Goal: Task Accomplishment & Management: Use online tool/utility

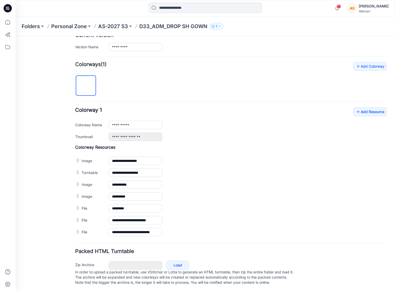
click at [212, 88] on div "**********" at bounding box center [231, 150] width 312 height 176
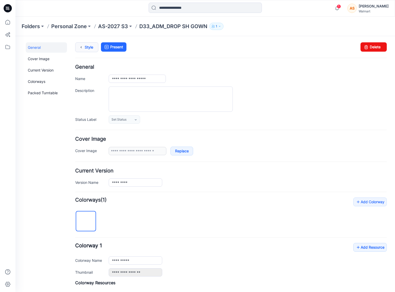
click at [86, 47] on link "Style" at bounding box center [86, 47] width 23 height 10
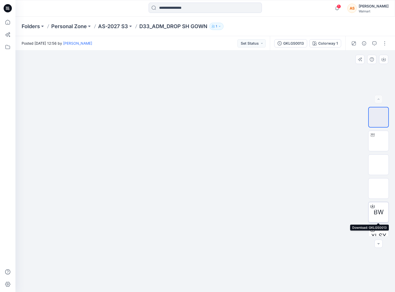
scroll to position [34, 0]
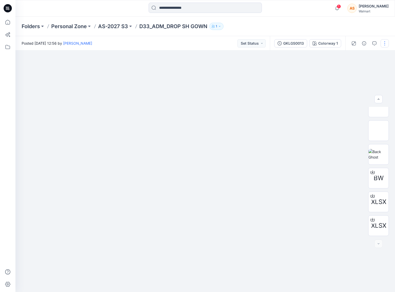
click at [386, 43] on button "button" at bounding box center [385, 43] width 8 height 8
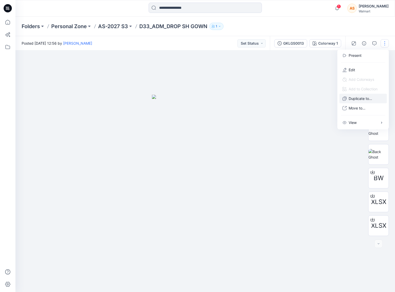
click at [369, 97] on p "Duplicate to..." at bounding box center [360, 98] width 23 height 5
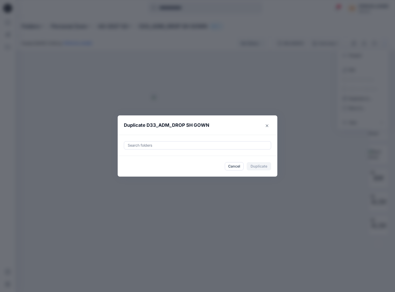
click at [161, 147] on div at bounding box center [197, 145] width 141 height 6
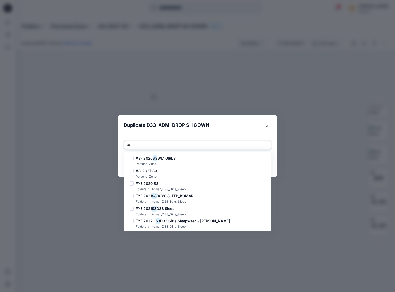
type input "*"
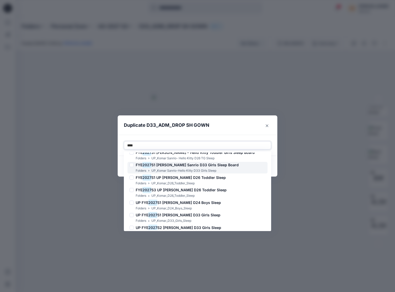
scroll to position [77, 0]
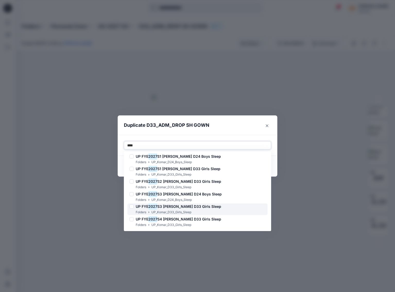
click at [203, 210] on div "Folders UP_Komar_D33_Girls_Sleep" at bounding box center [176, 211] width 92 height 5
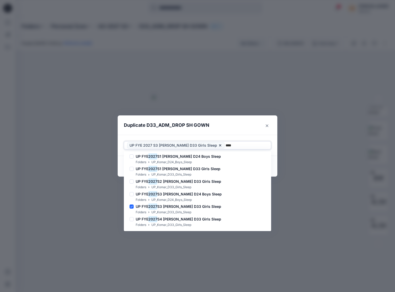
type input "****"
click at [222, 135] on div "Use Up and Down to choose options, press Enter to select the currently focused …" at bounding box center [198, 145] width 160 height 21
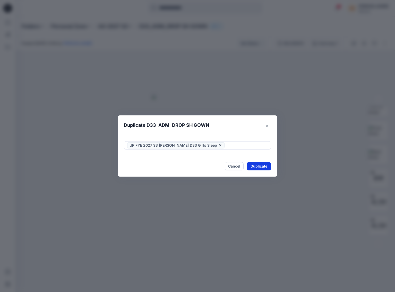
click at [259, 164] on button "Duplicate" at bounding box center [259, 166] width 24 height 8
click at [264, 168] on button "Close" at bounding box center [263, 166] width 17 height 8
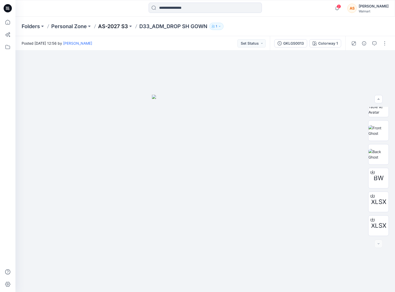
click at [116, 28] on p "AS-2027 S3" at bounding box center [113, 26] width 30 height 7
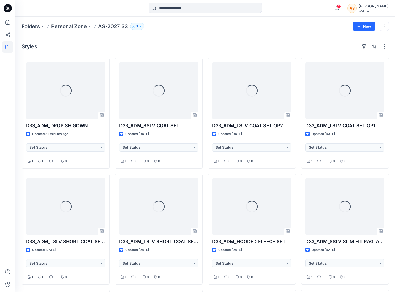
click at [341, 6] on span "2" at bounding box center [339, 6] width 4 height 4
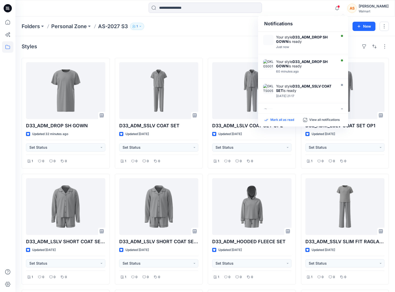
click at [284, 119] on p "Mark all as read" at bounding box center [283, 120] width 24 height 5
click at [286, 11] on div at bounding box center [205, 8] width 190 height 11
